Goal: Information Seeking & Learning: Learn about a topic

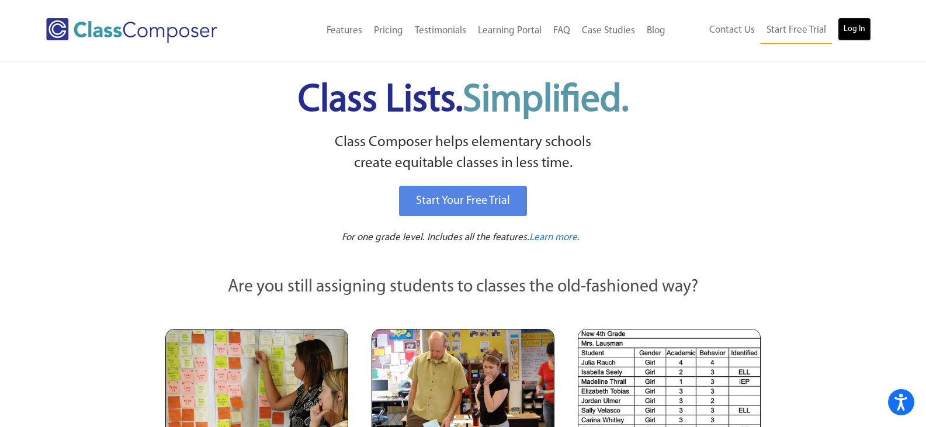
click at [863, 34] on link "Log In" at bounding box center [854, 29] width 33 height 23
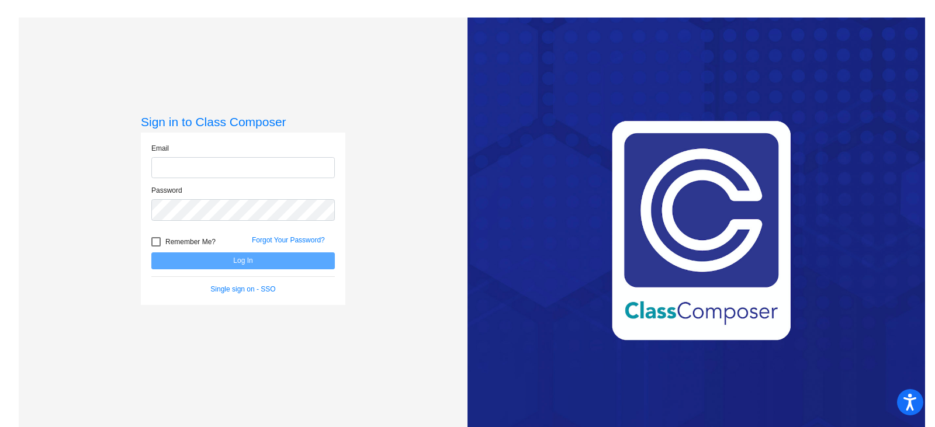
type input "[PERSON_NAME][EMAIL_ADDRESS][DOMAIN_NAME]"
click at [256, 257] on button "Log In" at bounding box center [243, 260] width 184 height 17
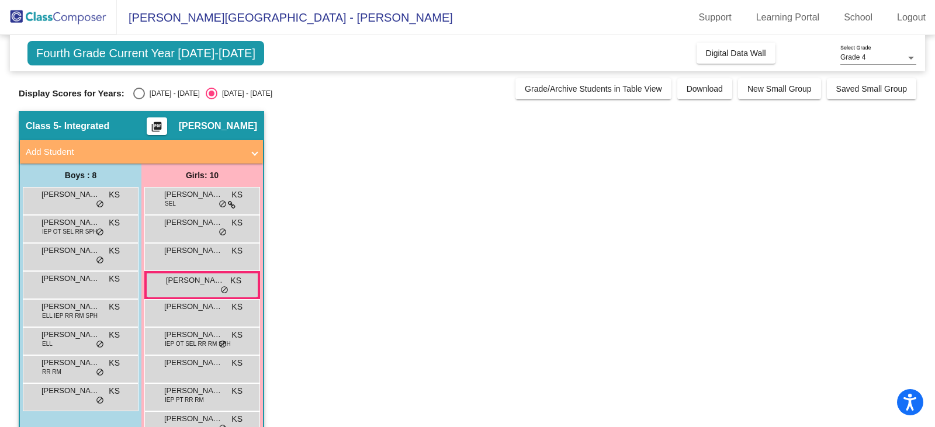
click at [162, 92] on div "[DATE] - [DATE]" at bounding box center [172, 93] width 55 height 11
click at [139, 99] on input "[DATE] - [DATE]" at bounding box center [139, 99] width 1 height 1
radio input "true"
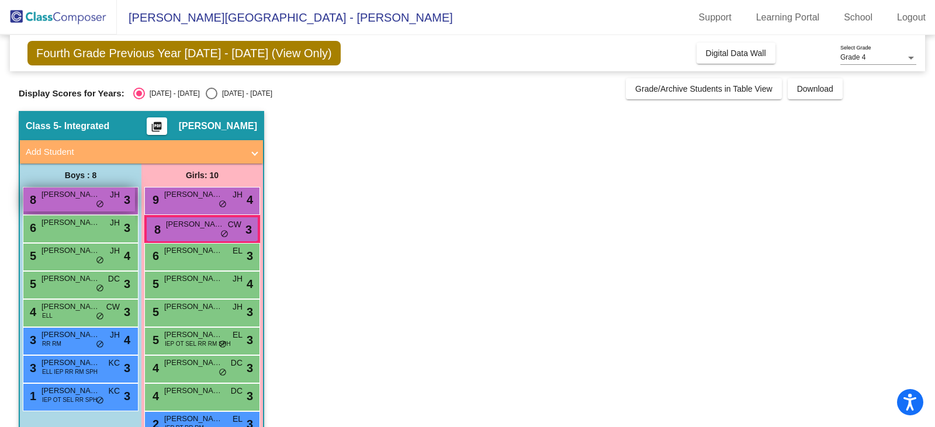
click at [116, 197] on span "JH" at bounding box center [115, 195] width 10 height 12
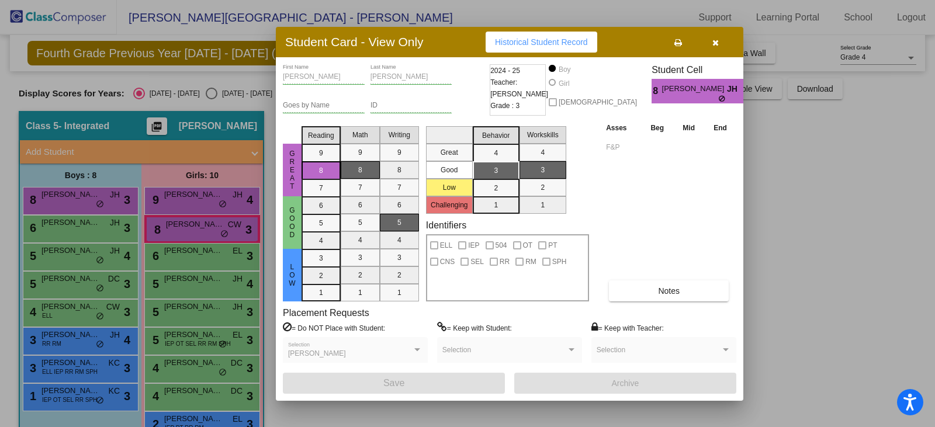
click at [104, 225] on div at bounding box center [467, 213] width 935 height 427
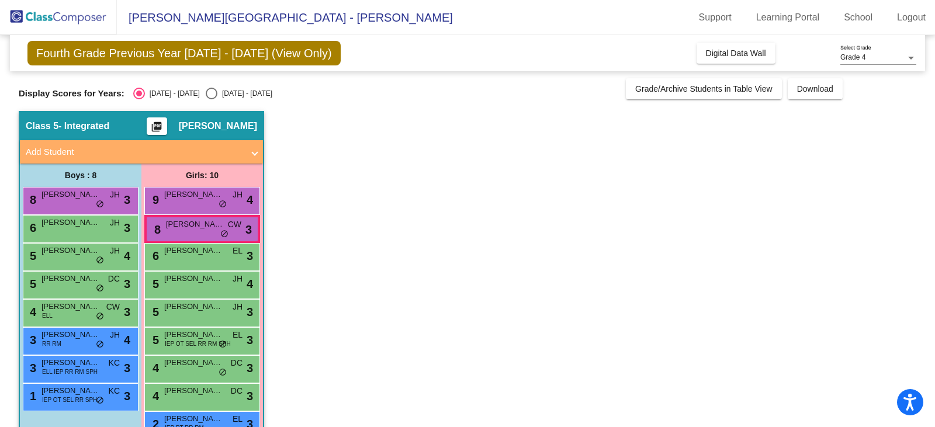
click at [104, 225] on div "6 [PERSON_NAME] [PERSON_NAME] lock do_not_disturb_alt 3" at bounding box center [79, 228] width 112 height 24
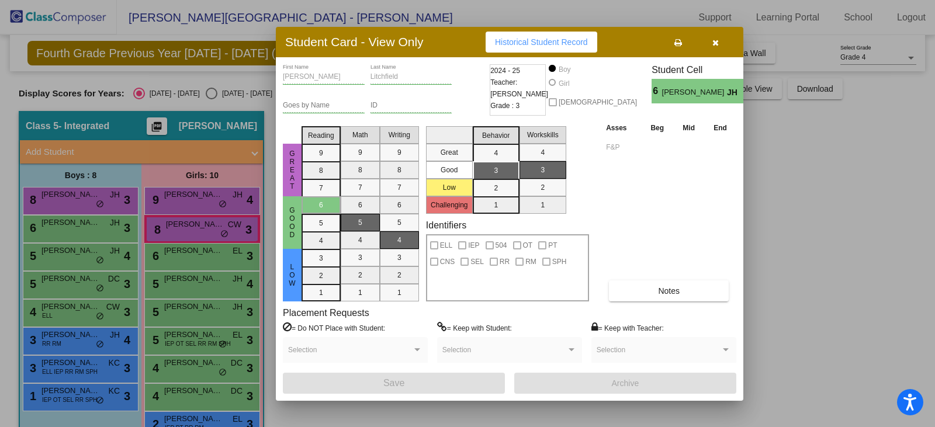
click at [174, 199] on div at bounding box center [467, 213] width 935 height 427
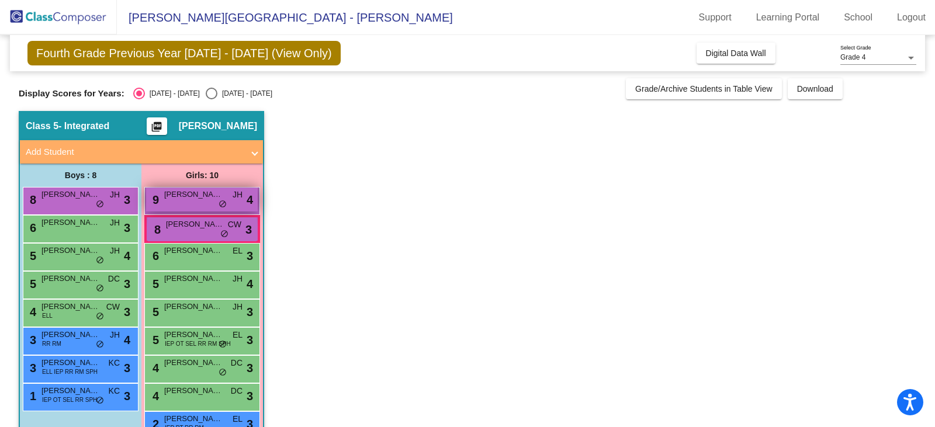
click at [174, 199] on span "[PERSON_NAME]" at bounding box center [193, 195] width 58 height 12
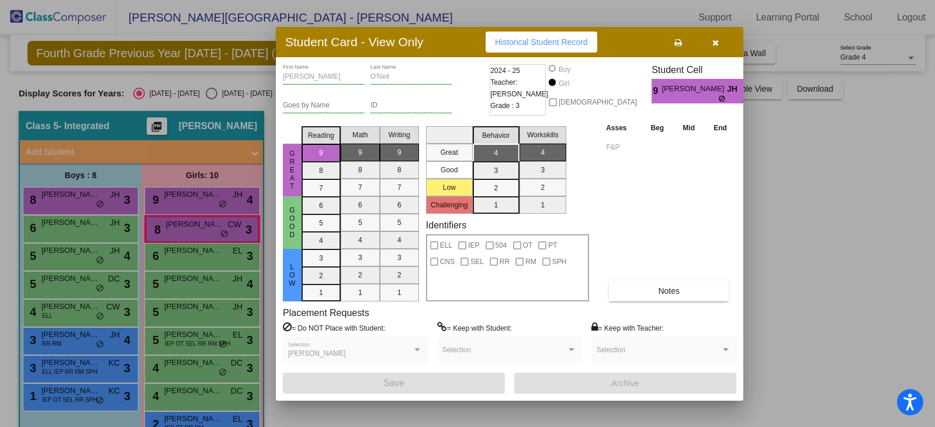
click at [714, 42] on icon "button" at bounding box center [715, 43] width 6 height 8
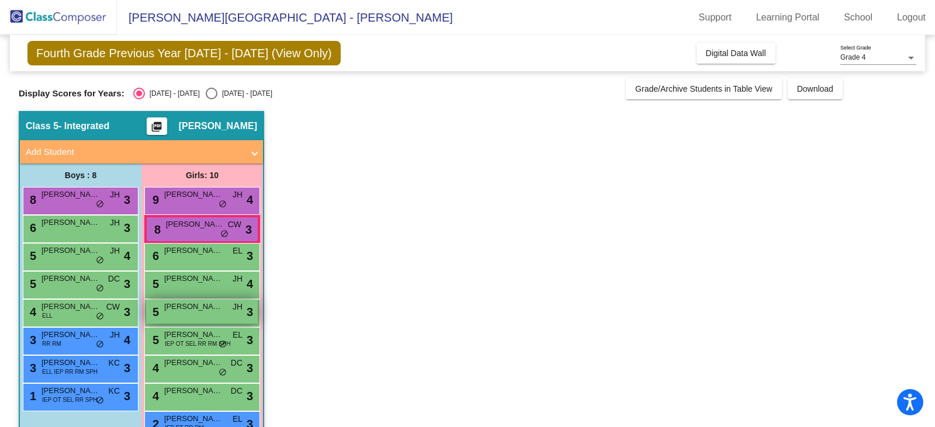
scroll to position [58, 0]
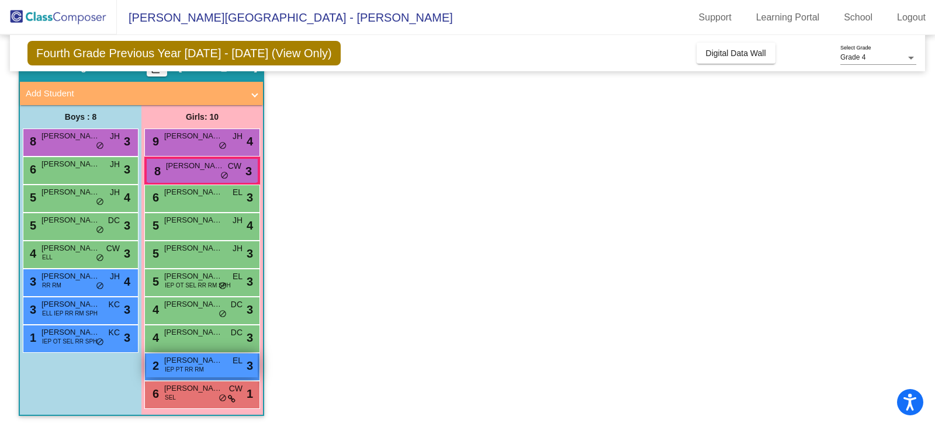
click at [209, 362] on span "[PERSON_NAME]" at bounding box center [193, 361] width 58 height 12
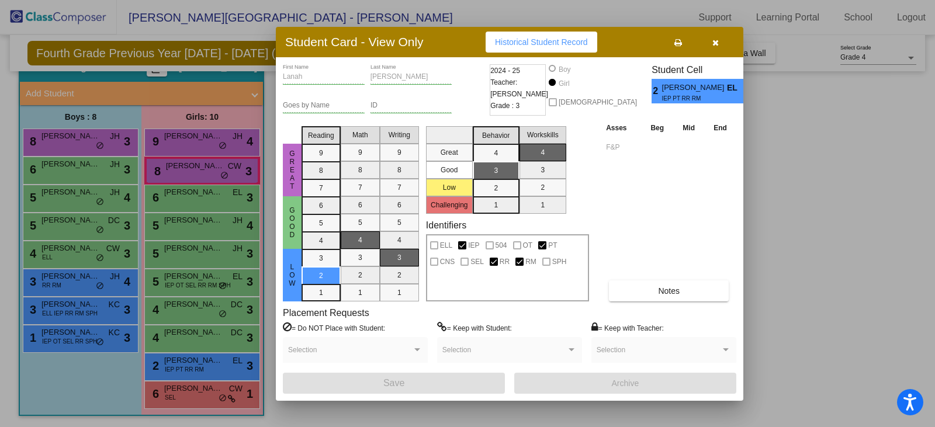
click at [715, 41] on icon "button" at bounding box center [715, 43] width 6 height 8
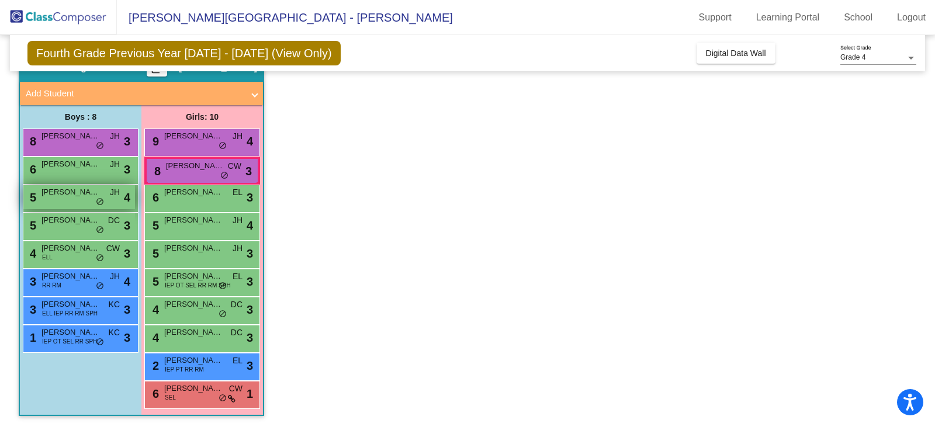
click at [92, 206] on div "5 [PERSON_NAME] JH lock do_not_disturb_alt 4" at bounding box center [79, 197] width 112 height 24
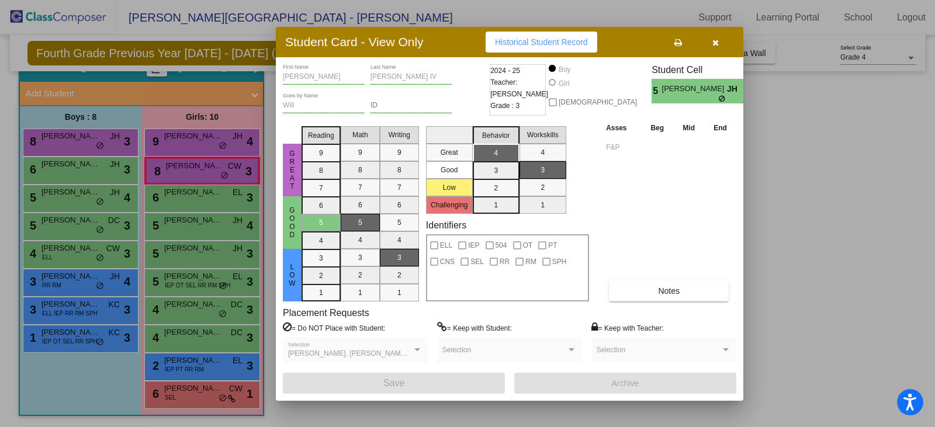
click at [718, 43] on icon "button" at bounding box center [715, 43] width 6 height 8
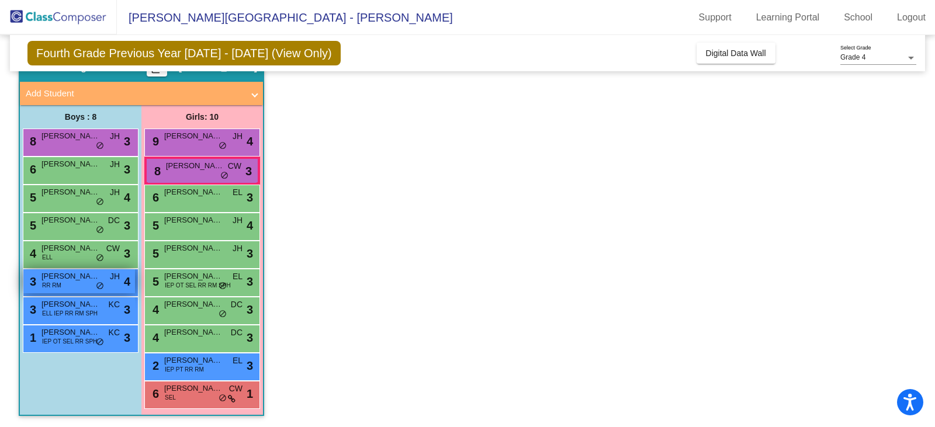
click at [58, 280] on span "[PERSON_NAME]" at bounding box center [70, 277] width 58 height 12
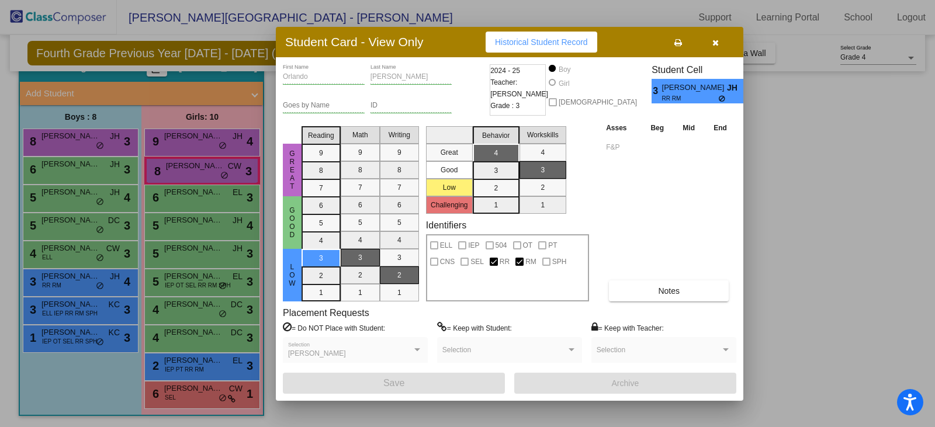
click at [722, 42] on button "button" at bounding box center [715, 42] width 37 height 21
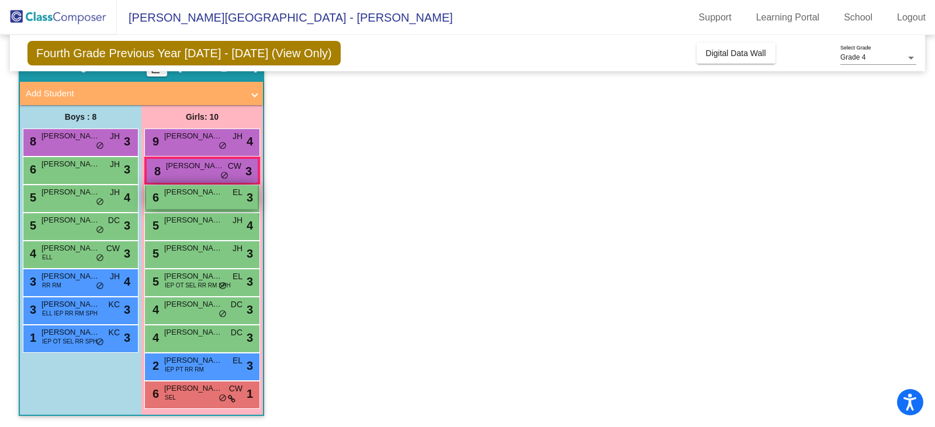
click at [220, 203] on div "6 [PERSON_NAME] EL lock do_not_disturb_alt 3" at bounding box center [202, 197] width 112 height 24
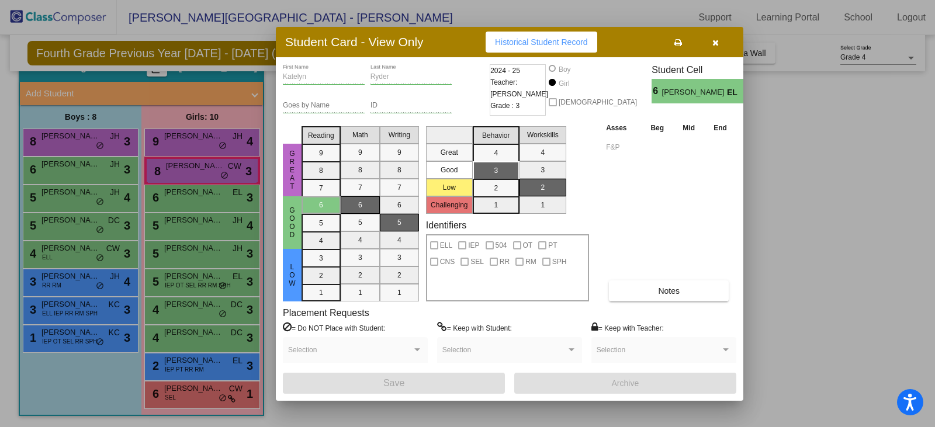
click at [713, 32] on button "button" at bounding box center [715, 42] width 37 height 21
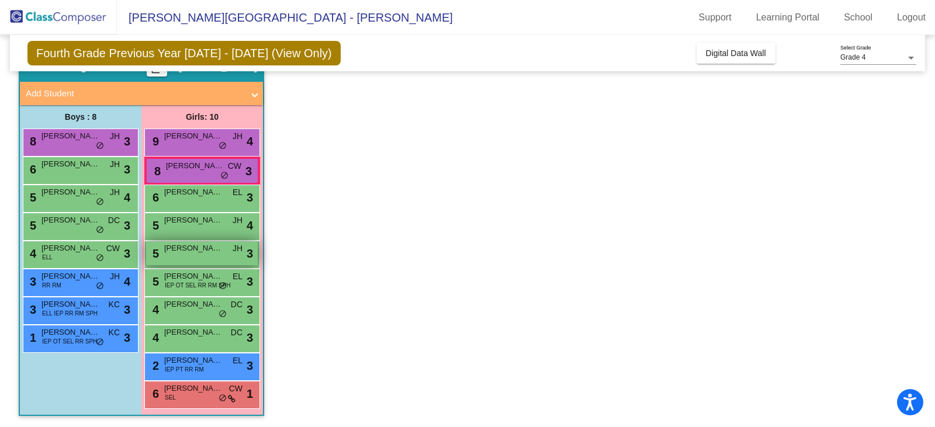
click at [178, 256] on div "5 [PERSON_NAME] JH lock do_not_disturb_alt 3" at bounding box center [202, 253] width 112 height 24
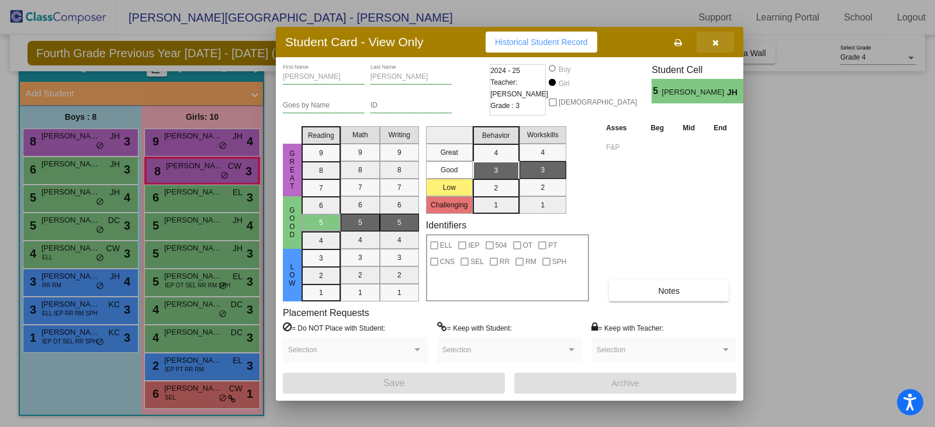
click at [718, 40] on icon "button" at bounding box center [715, 43] width 6 height 8
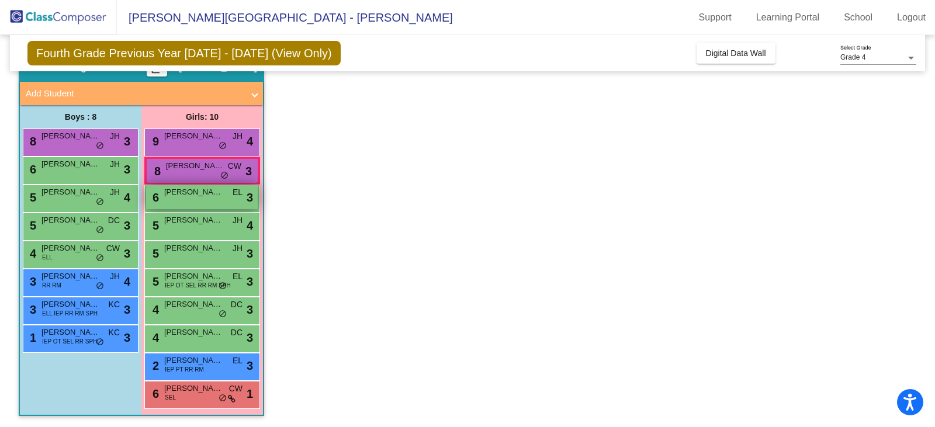
click at [199, 199] on div "6 [PERSON_NAME] EL lock do_not_disturb_alt 3" at bounding box center [202, 197] width 112 height 24
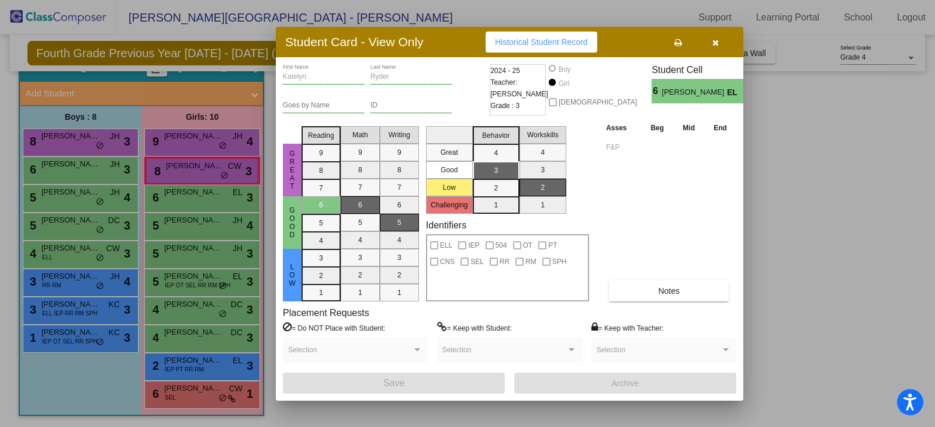
click at [718, 36] on button "button" at bounding box center [715, 42] width 37 height 21
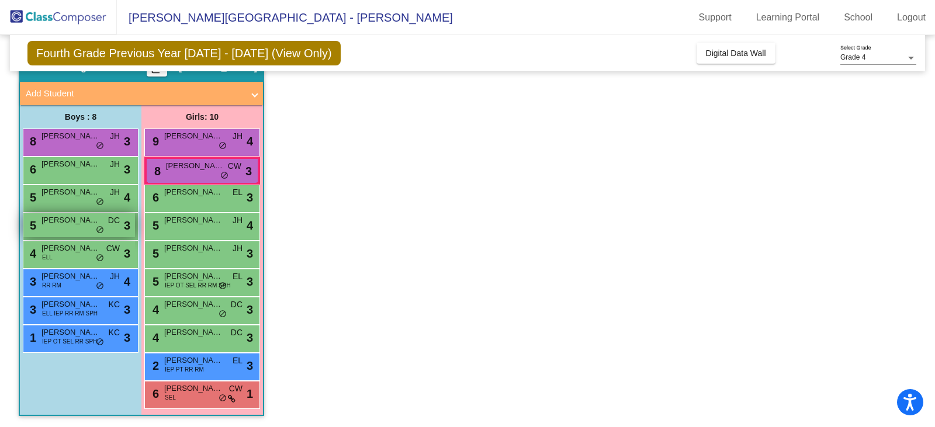
click at [69, 219] on span "[PERSON_NAME]" at bounding box center [70, 220] width 58 height 12
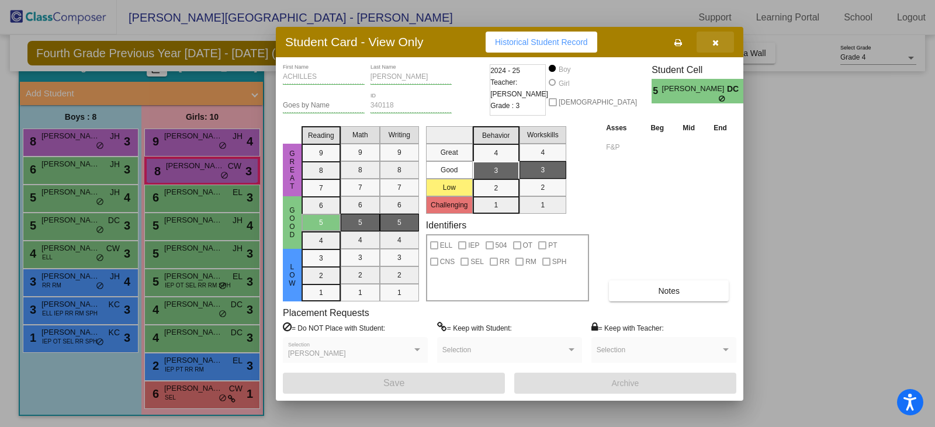
click at [716, 47] on button "button" at bounding box center [715, 42] width 37 height 21
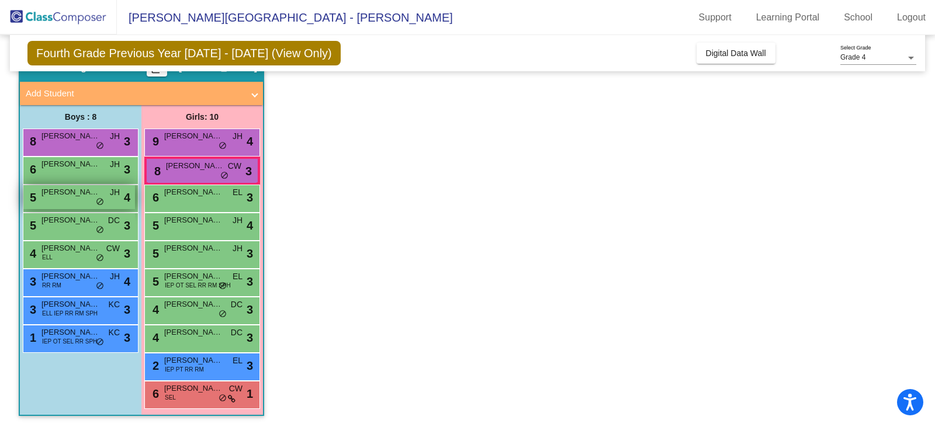
click at [34, 190] on div "5 [PERSON_NAME] JH lock do_not_disturb_alt 4" at bounding box center [79, 197] width 112 height 24
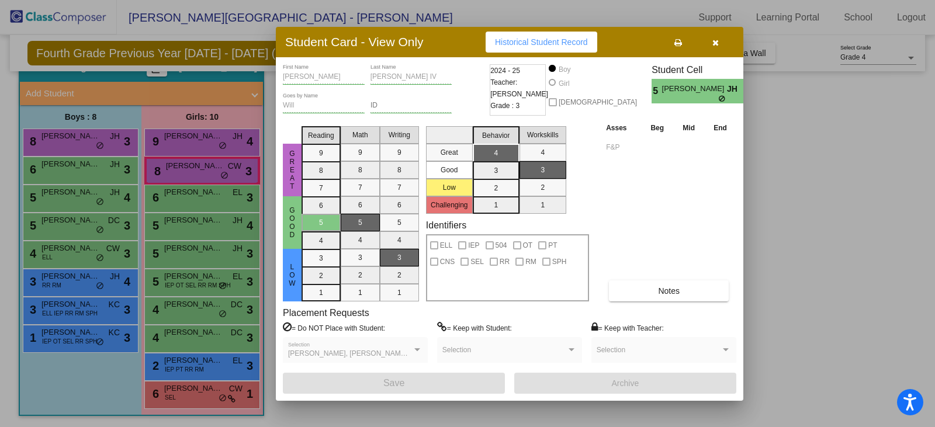
click at [720, 37] on button "button" at bounding box center [715, 42] width 37 height 21
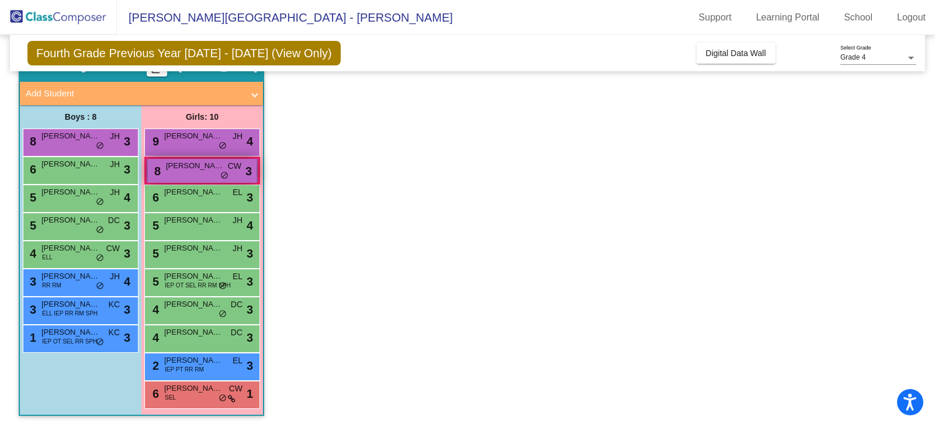
click at [194, 167] on span "[PERSON_NAME]" at bounding box center [195, 166] width 58 height 12
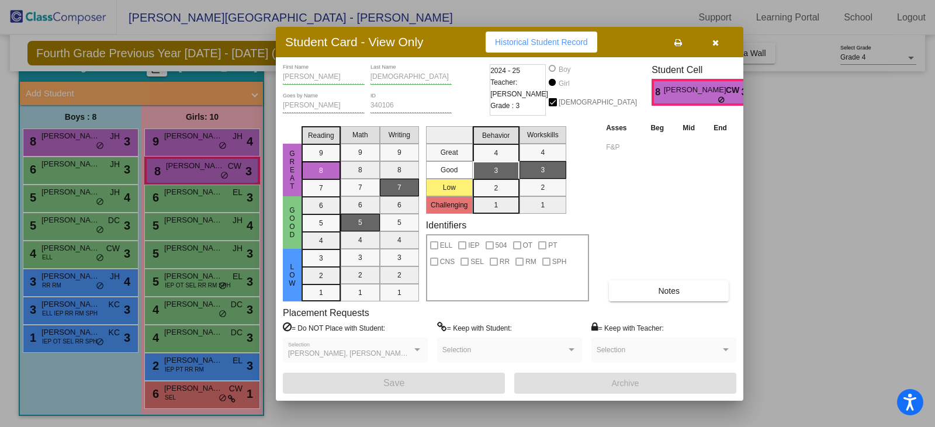
click at [717, 45] on icon "button" at bounding box center [715, 43] width 6 height 8
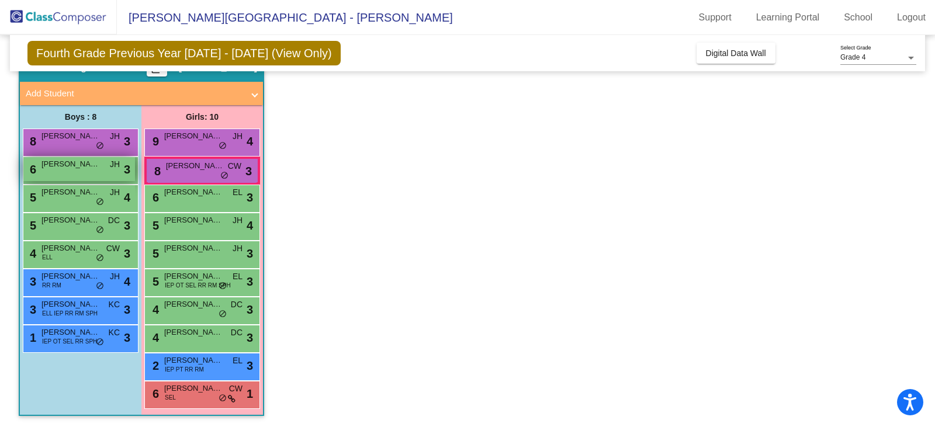
click at [65, 162] on span "[PERSON_NAME]" at bounding box center [70, 164] width 58 height 12
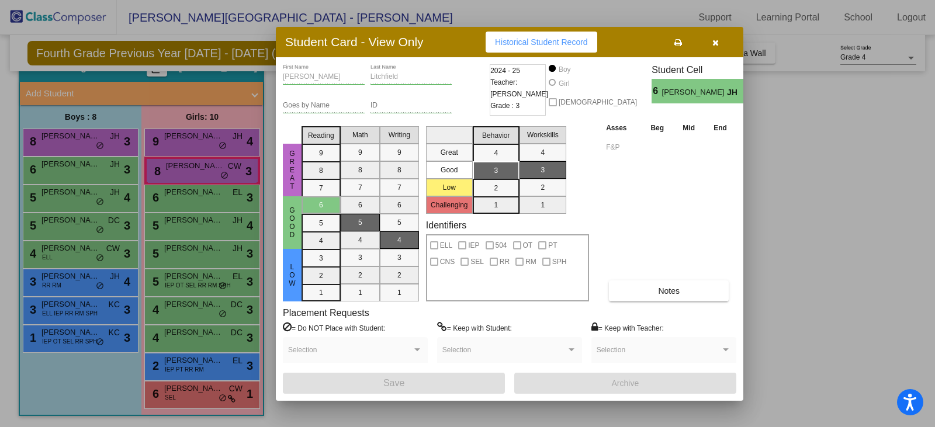
click at [717, 44] on icon "button" at bounding box center [715, 43] width 6 height 8
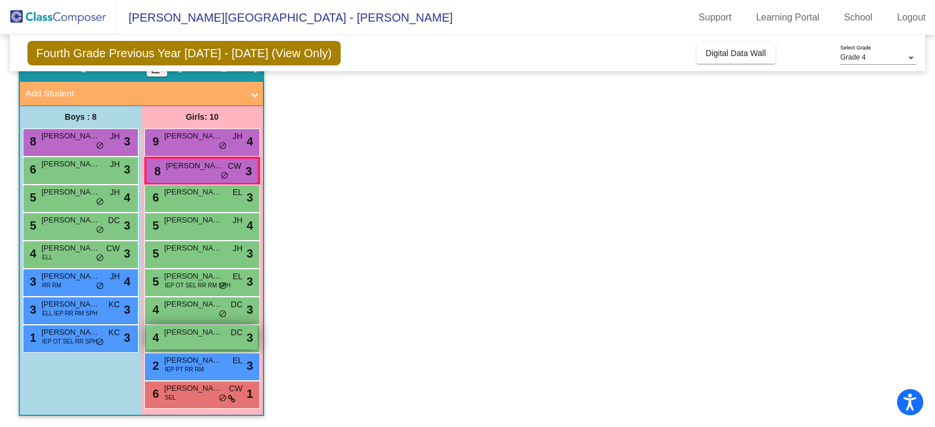
click at [176, 334] on span "[PERSON_NAME]" at bounding box center [193, 333] width 58 height 12
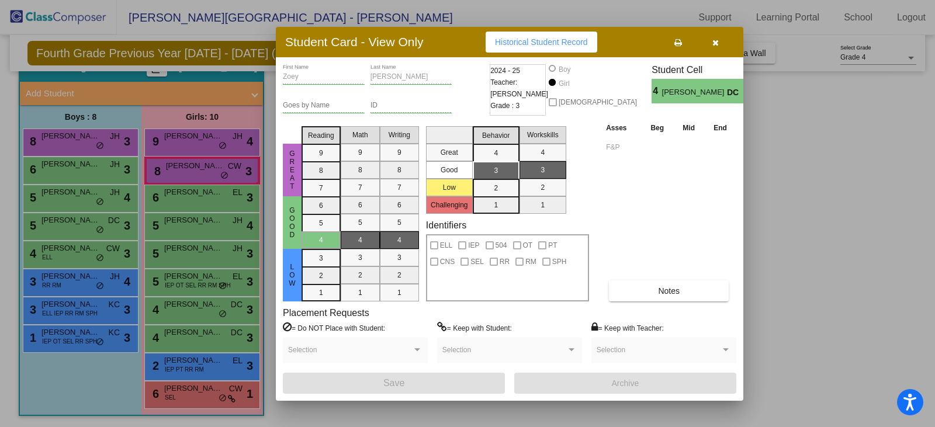
click at [717, 34] on button "button" at bounding box center [715, 42] width 37 height 21
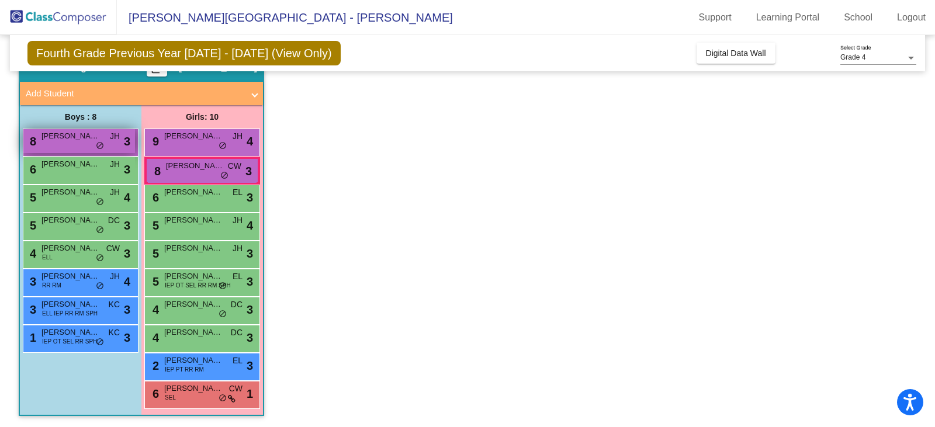
click at [75, 143] on div "8 [PERSON_NAME] JH lock do_not_disturb_alt 3" at bounding box center [79, 141] width 112 height 24
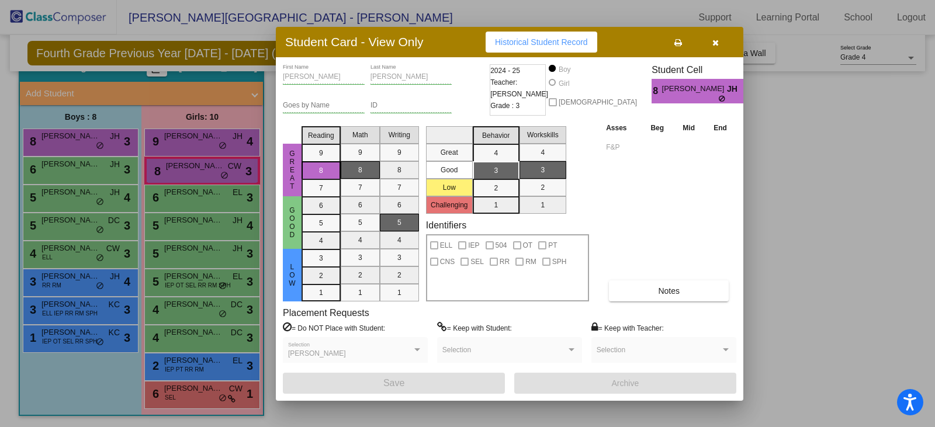
click at [709, 40] on button "button" at bounding box center [715, 42] width 37 height 21
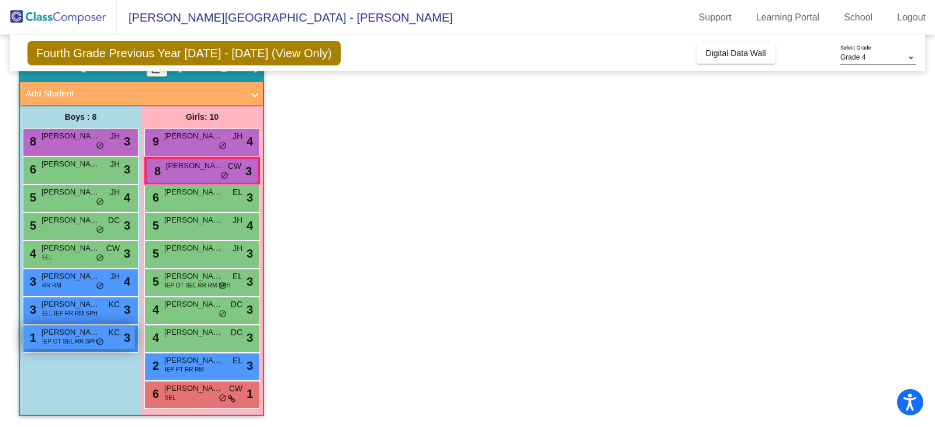
click at [84, 333] on span "[PERSON_NAME]" at bounding box center [70, 333] width 58 height 12
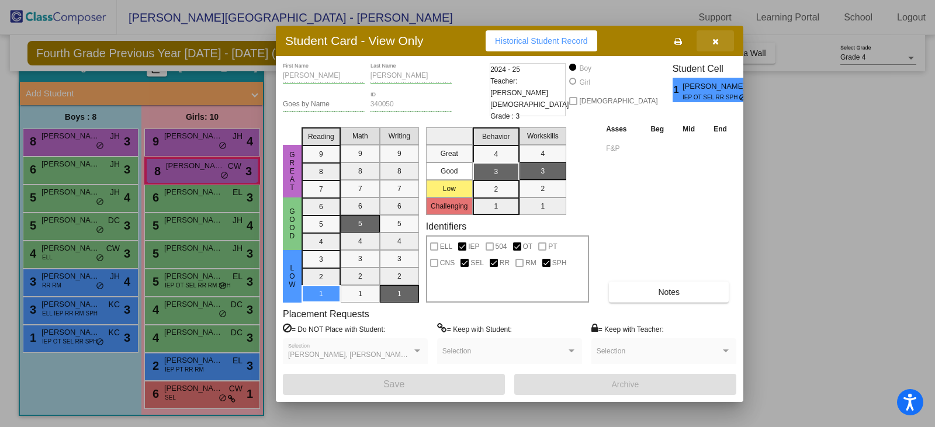
click at [709, 44] on button "button" at bounding box center [715, 40] width 37 height 21
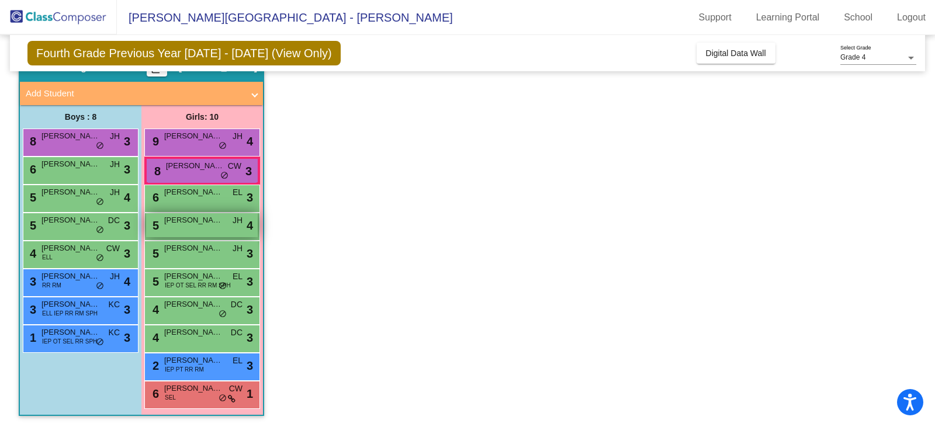
click at [189, 224] on span "[PERSON_NAME]" at bounding box center [193, 220] width 58 height 12
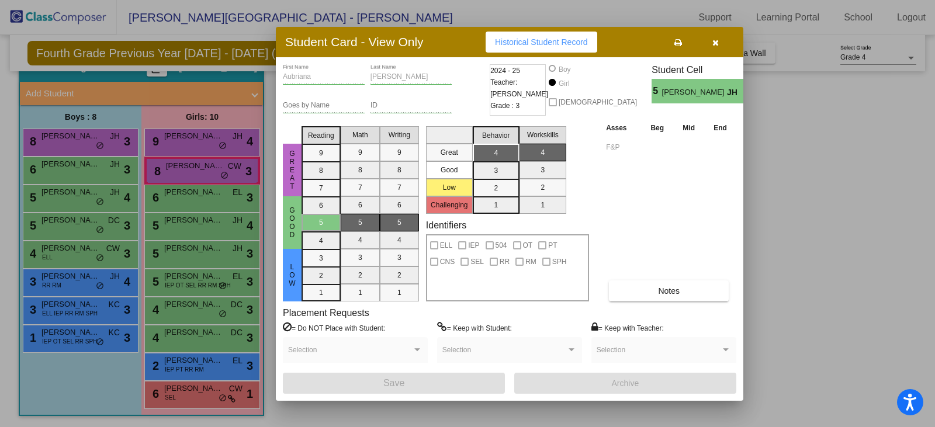
click at [715, 44] on icon "button" at bounding box center [715, 43] width 6 height 8
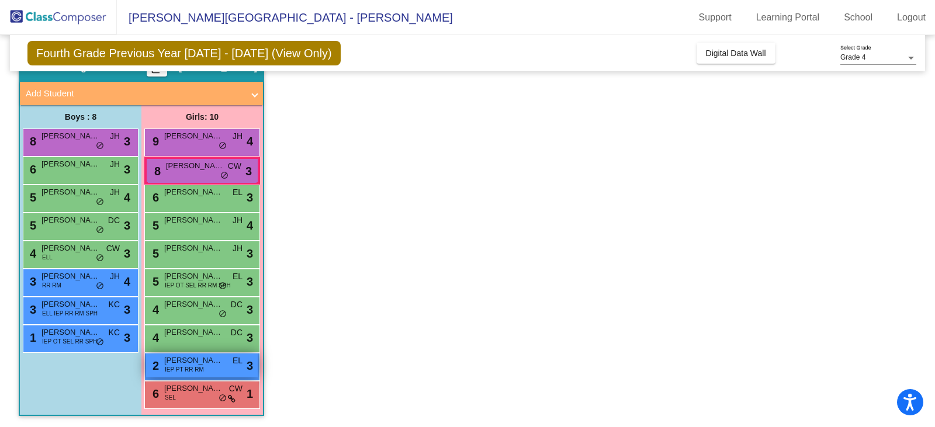
click at [213, 374] on div "2 [PERSON_NAME] IEP PT RR RM EL lock do_not_disturb_alt 3" at bounding box center [202, 366] width 112 height 24
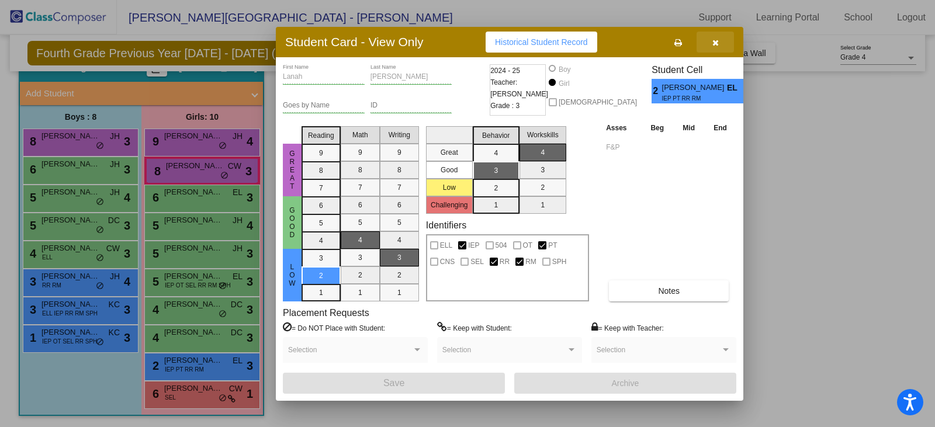
click at [715, 40] on icon "button" at bounding box center [715, 43] width 6 height 8
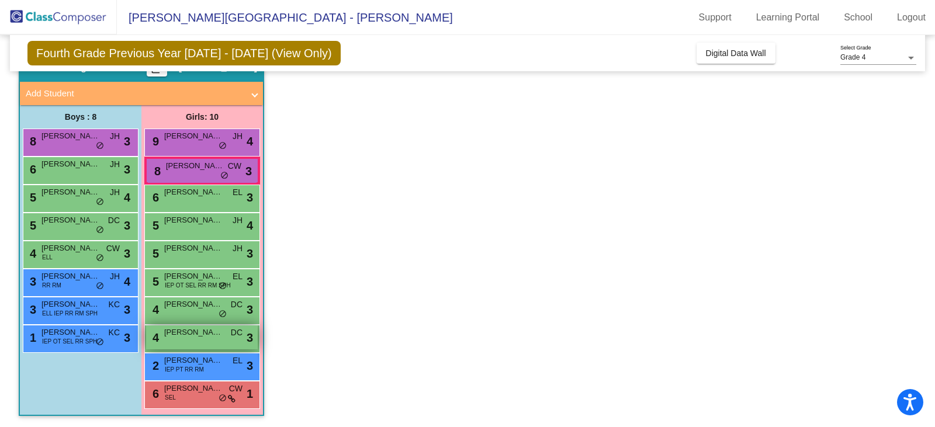
scroll to position [59, 0]
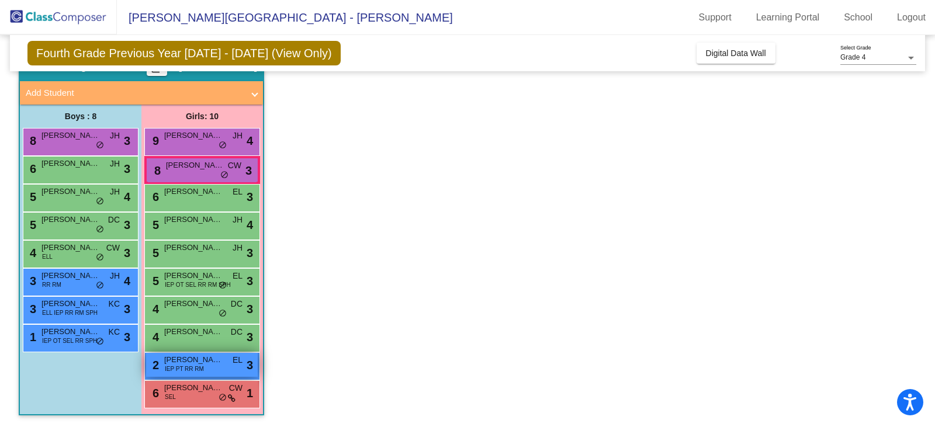
click at [212, 359] on span "[PERSON_NAME]" at bounding box center [193, 360] width 58 height 12
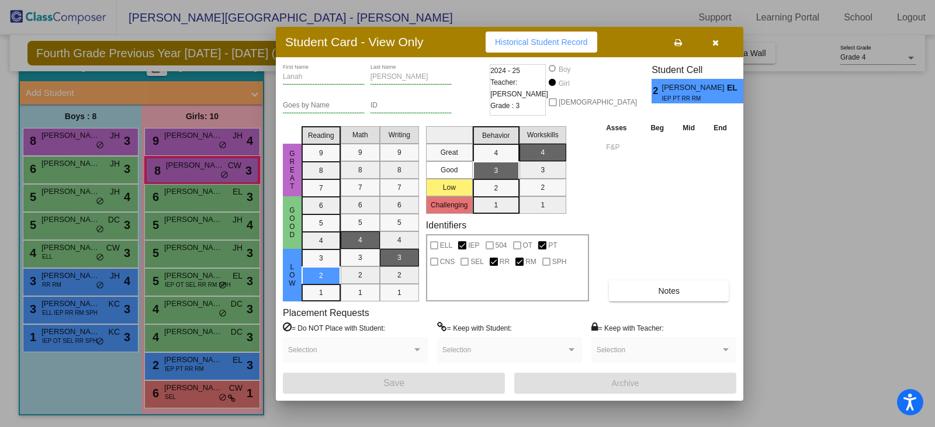
click at [216, 328] on div at bounding box center [467, 213] width 935 height 427
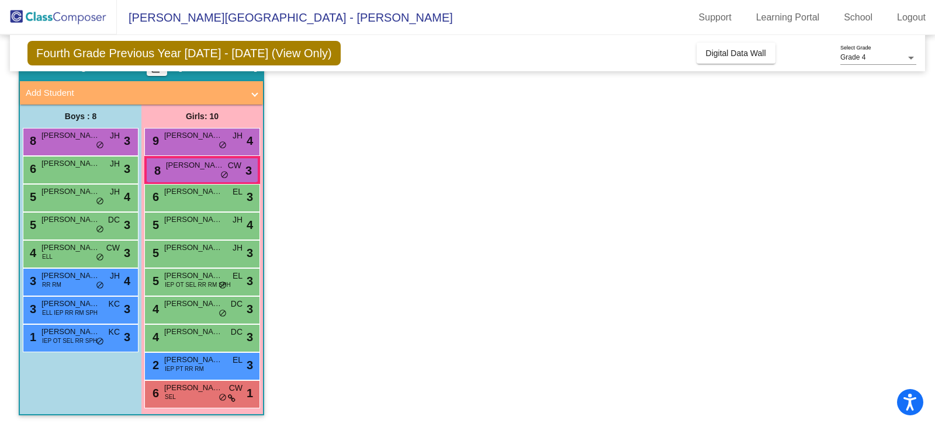
click at [216, 328] on span "[PERSON_NAME]" at bounding box center [193, 332] width 58 height 12
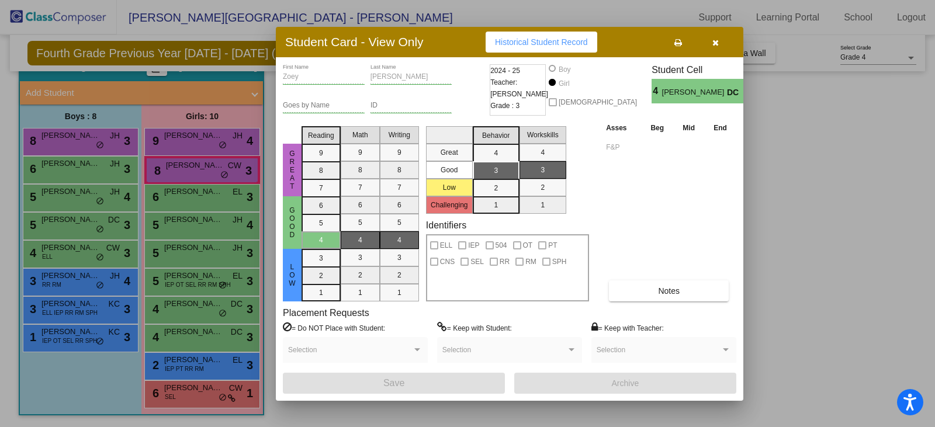
click at [211, 307] on div at bounding box center [467, 213] width 935 height 427
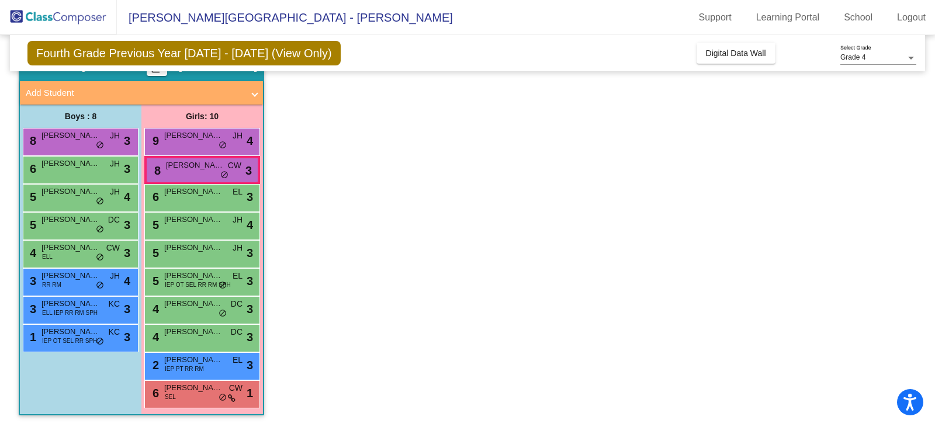
click at [211, 307] on span "[PERSON_NAME]" at bounding box center [193, 304] width 58 height 12
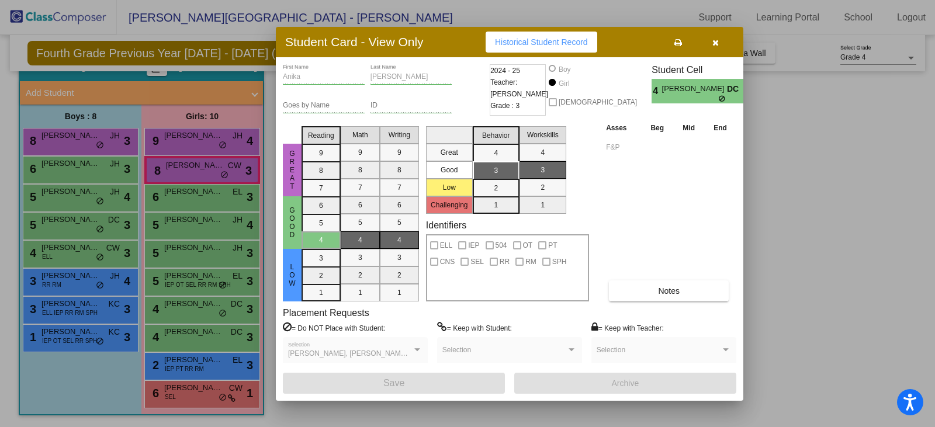
click at [207, 277] on div at bounding box center [467, 213] width 935 height 427
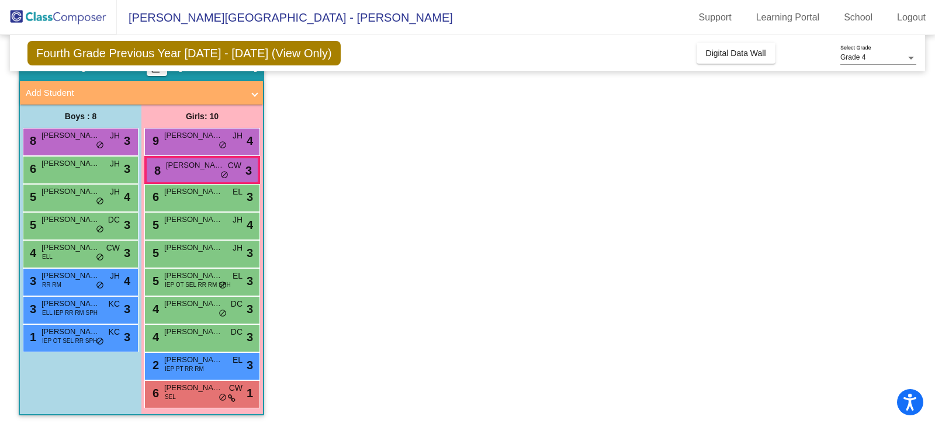
click at [207, 277] on span "[PERSON_NAME]" at bounding box center [193, 276] width 58 height 12
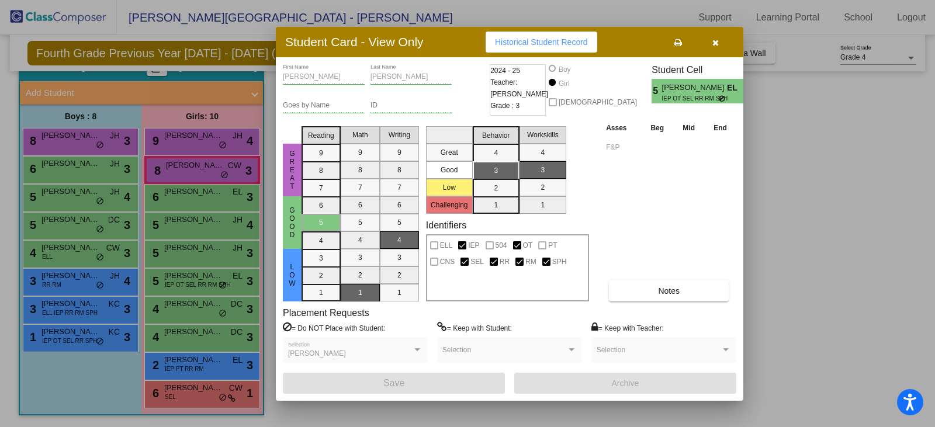
click at [206, 258] on div at bounding box center [467, 213] width 935 height 427
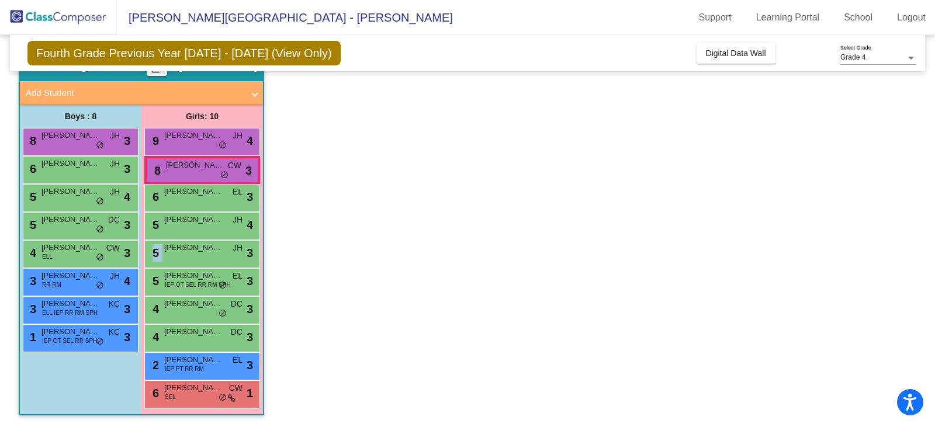
click at [206, 258] on div "5 [PERSON_NAME] JH lock do_not_disturb_alt 3" at bounding box center [202, 253] width 112 height 24
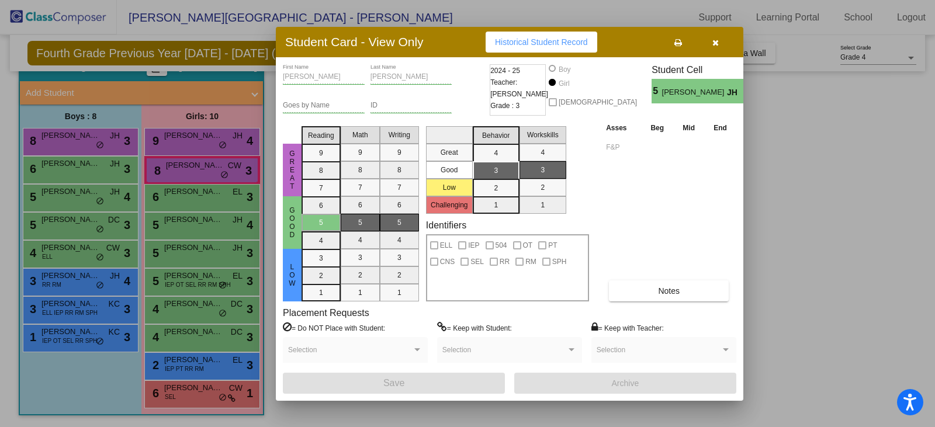
click at [216, 212] on div at bounding box center [467, 213] width 935 height 427
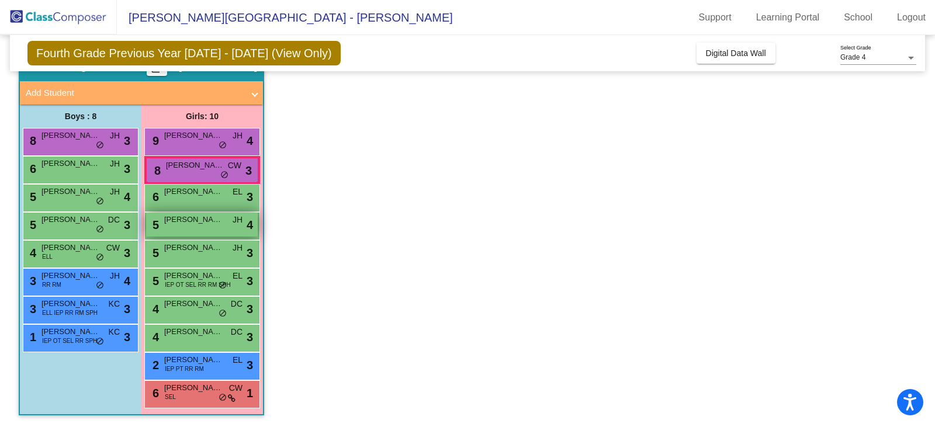
click at [214, 217] on span "[PERSON_NAME]" at bounding box center [193, 220] width 58 height 12
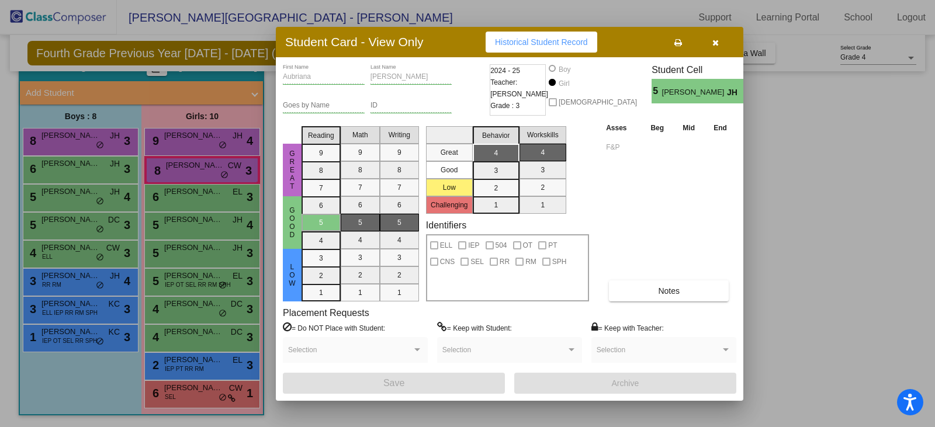
click at [212, 192] on div at bounding box center [467, 213] width 935 height 427
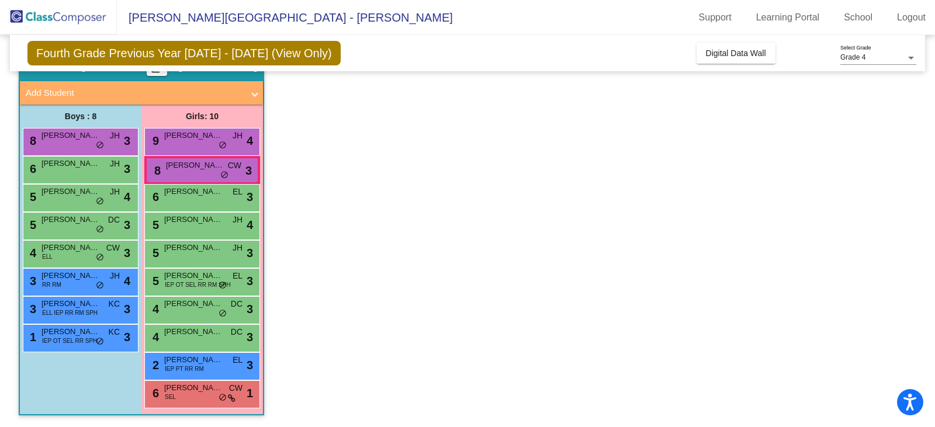
click at [212, 192] on span "[PERSON_NAME]" at bounding box center [193, 192] width 58 height 12
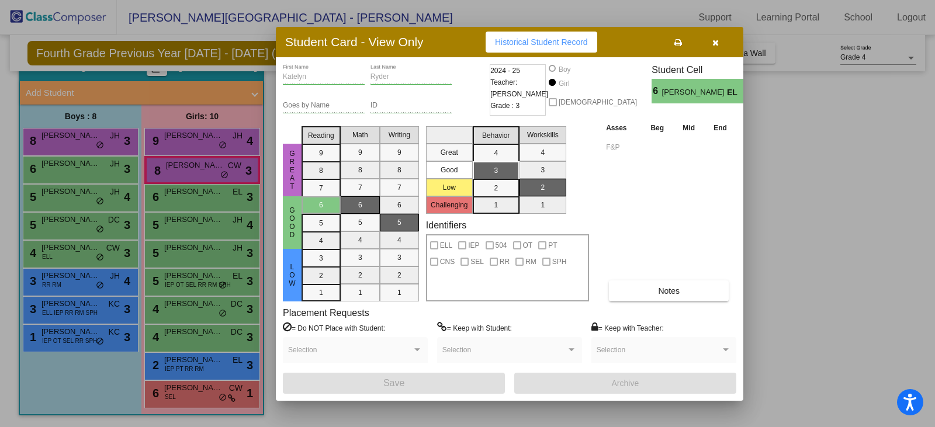
click at [53, 170] on div at bounding box center [467, 213] width 935 height 427
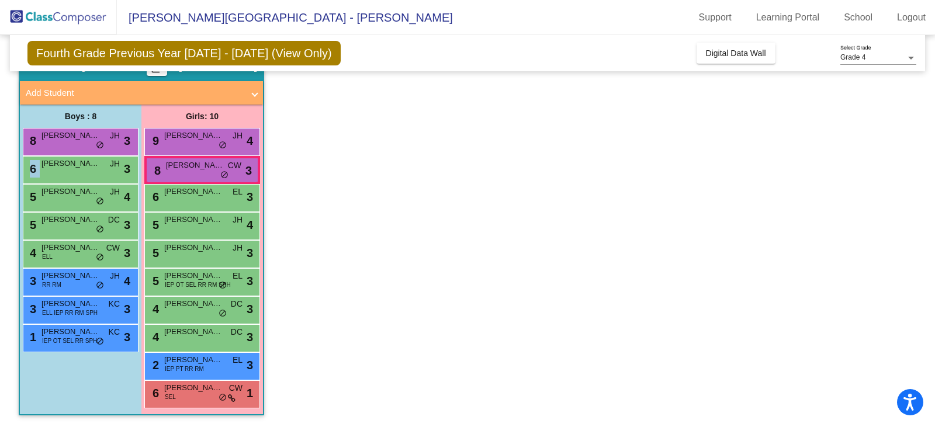
click at [53, 170] on div "6 [PERSON_NAME] [PERSON_NAME] lock do_not_disturb_alt 3" at bounding box center [79, 169] width 112 height 24
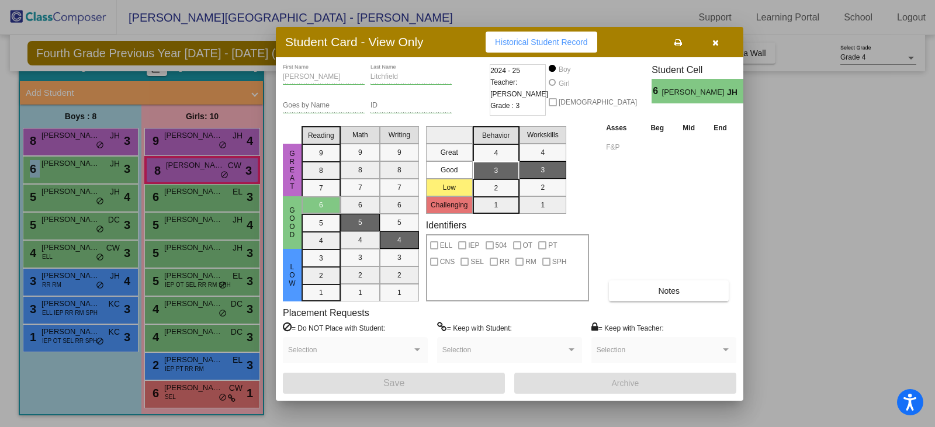
click at [712, 43] on icon "button" at bounding box center [715, 43] width 6 height 8
